Goal: Task Accomplishment & Management: Manage account settings

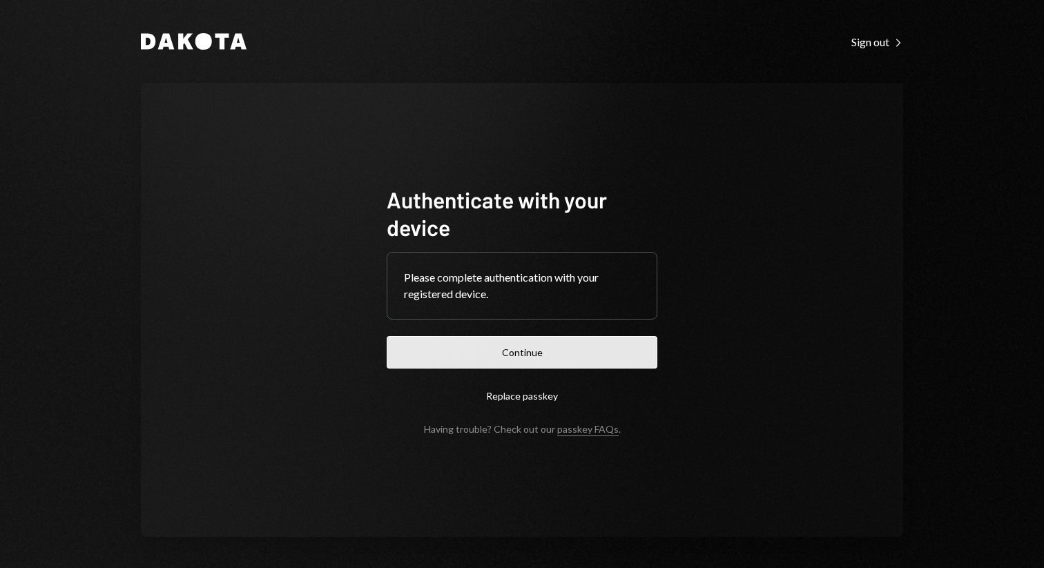
click at [601, 352] on button "Continue" at bounding box center [522, 352] width 271 height 32
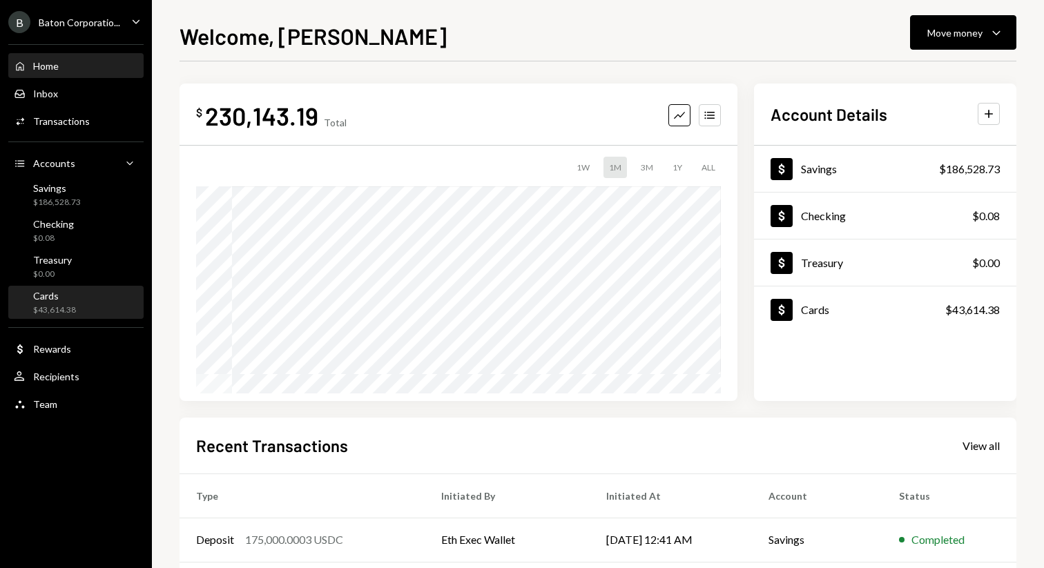
click at [55, 302] on div "Cards $43,614.38" at bounding box center [54, 303] width 43 height 26
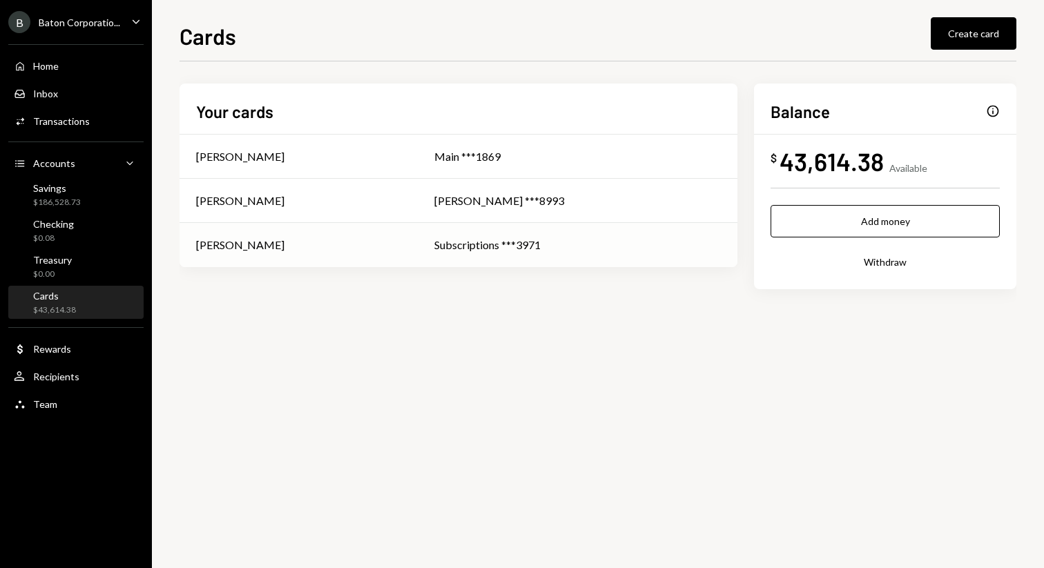
click at [470, 238] on div "Subscriptions ***3971" at bounding box center [577, 245] width 287 height 17
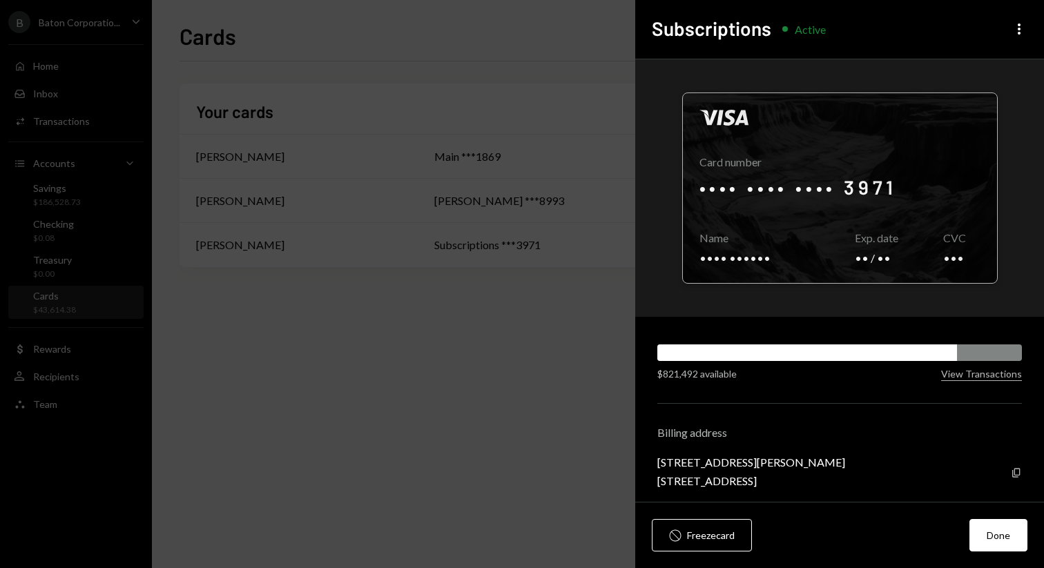
click at [909, 269] on div at bounding box center [840, 188] width 314 height 190
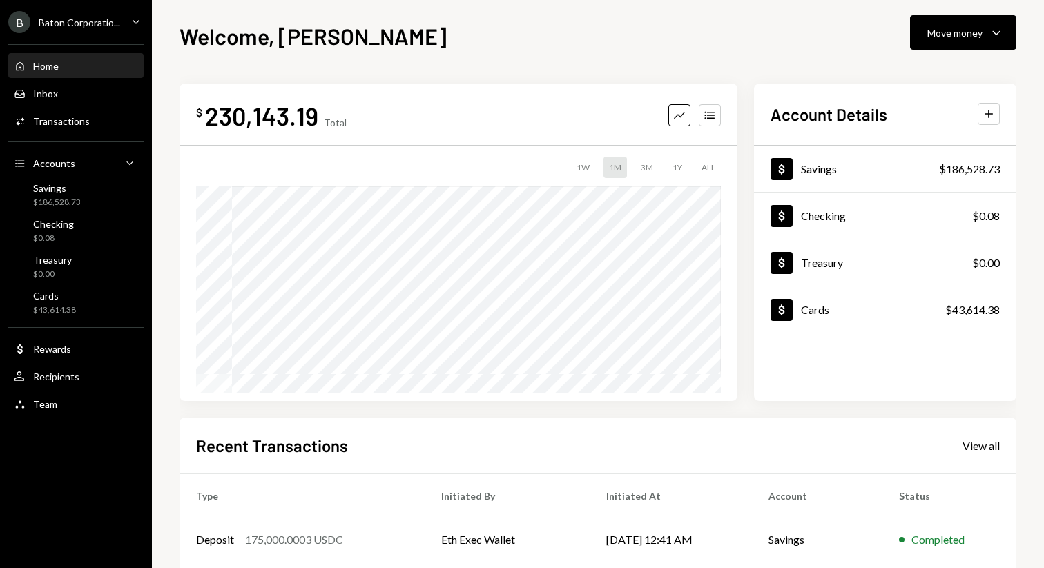
click at [526, 12] on div "Welcome, [PERSON_NAME] Move money Caret Down $ 230,143.19 Total Graph Accounts …" at bounding box center [598, 284] width 892 height 568
click at [81, 310] on div "Cards $43,614.38" at bounding box center [76, 303] width 124 height 26
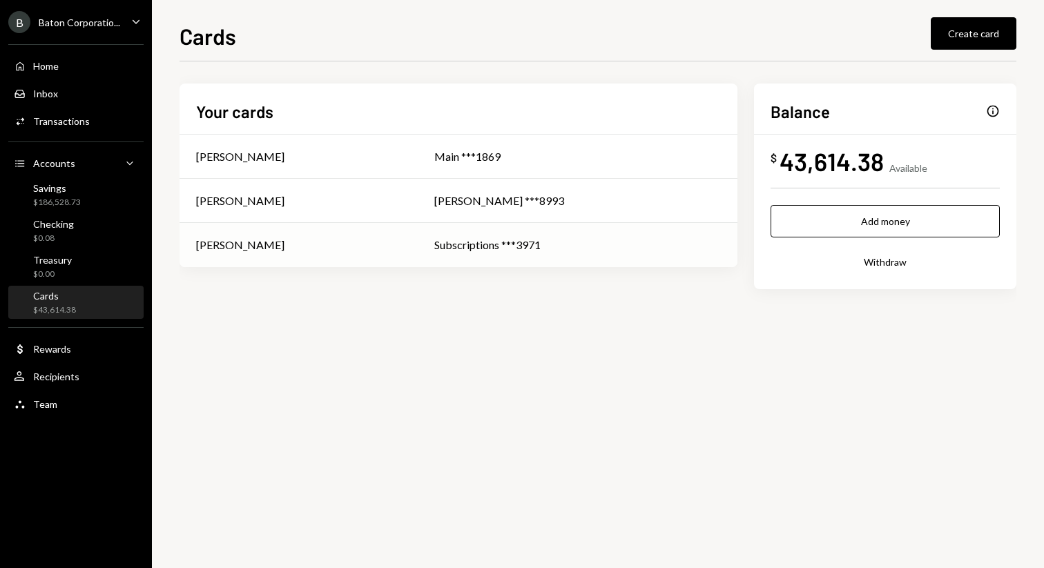
click at [477, 258] on td "Subscriptions ***3971" at bounding box center [578, 245] width 320 height 44
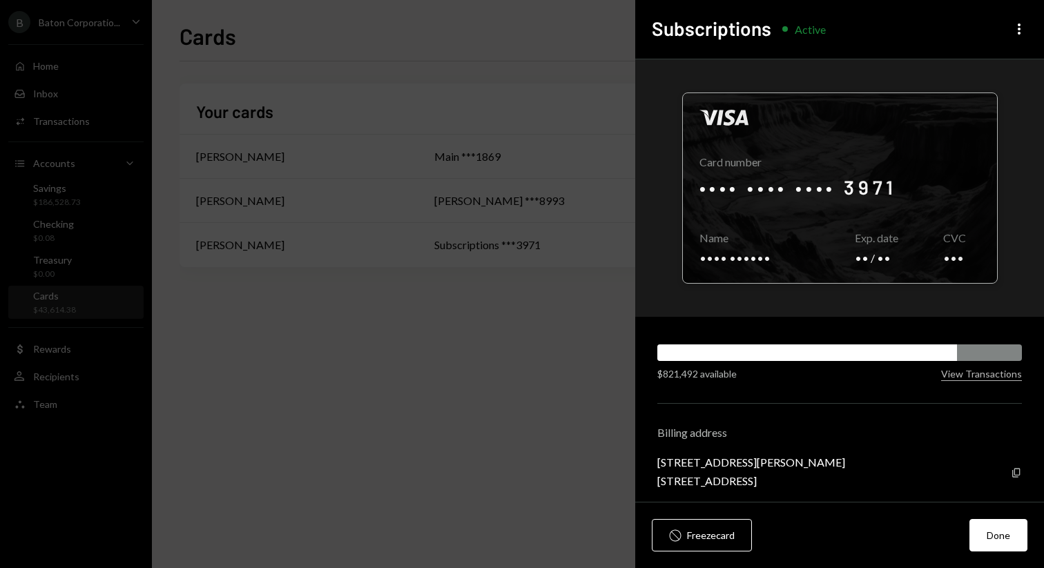
click at [870, 186] on div at bounding box center [840, 188] width 314 height 190
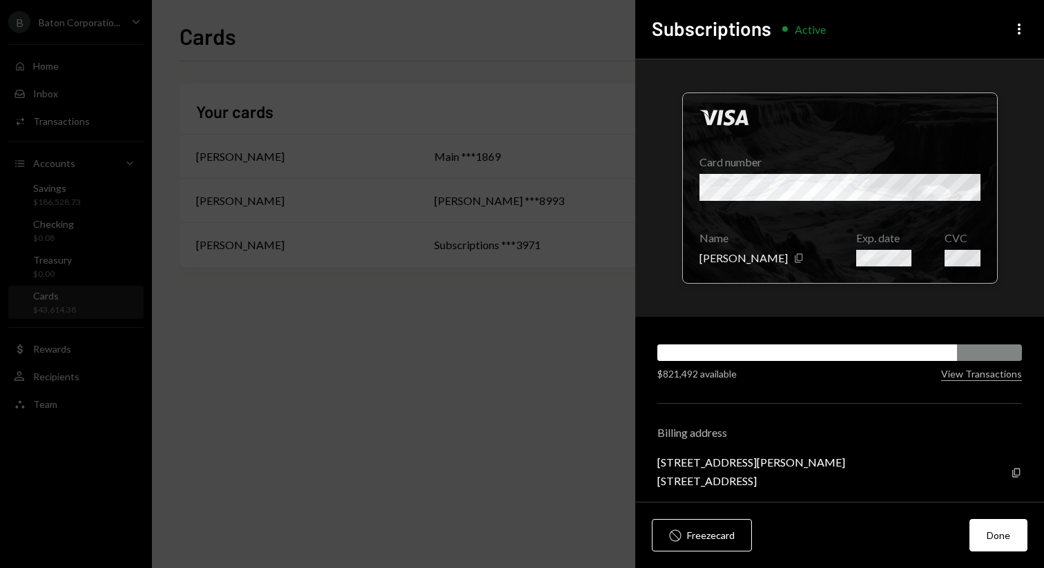
click at [961, 186] on div at bounding box center [840, 188] width 314 height 190
click at [916, 192] on div at bounding box center [840, 188] width 314 height 190
click at [916, 189] on div at bounding box center [840, 188] width 314 height 190
click at [914, 189] on div at bounding box center [840, 188] width 314 height 190
